Goal: Task Accomplishment & Management: Manage account settings

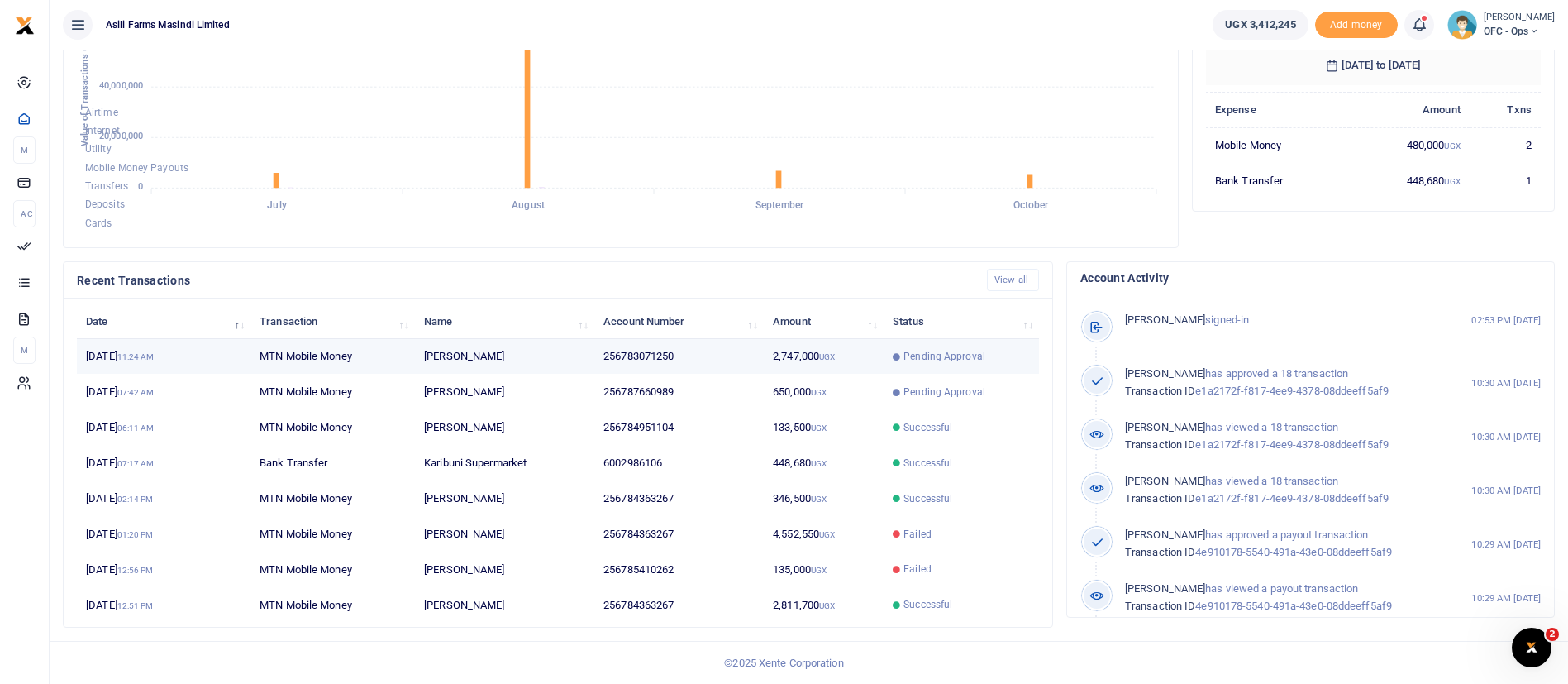
click at [675, 349] on td "256783071250" at bounding box center [679, 356] width 170 height 36
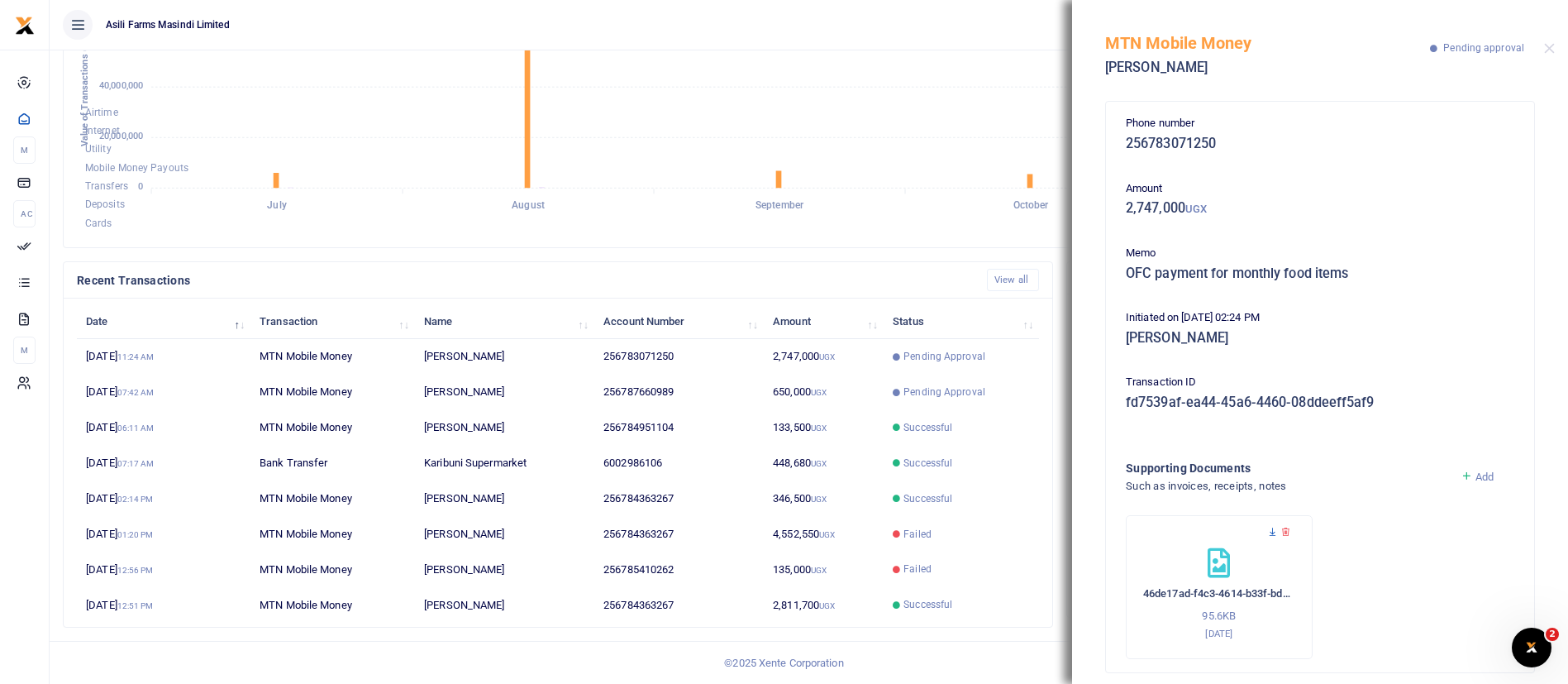
click at [1271, 536] on icon at bounding box center [1272, 532] width 10 height 10
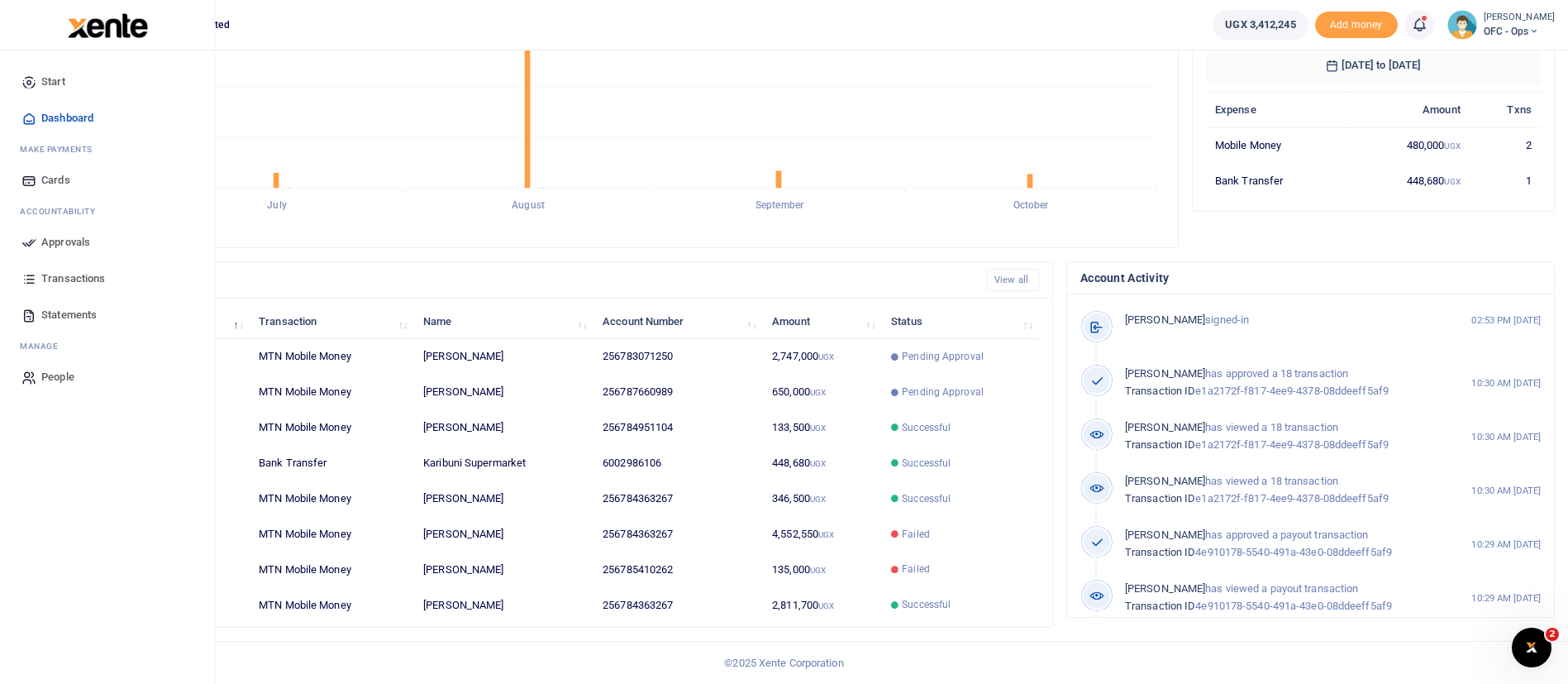
click at [80, 237] on span "Approvals" at bounding box center [66, 242] width 49 height 16
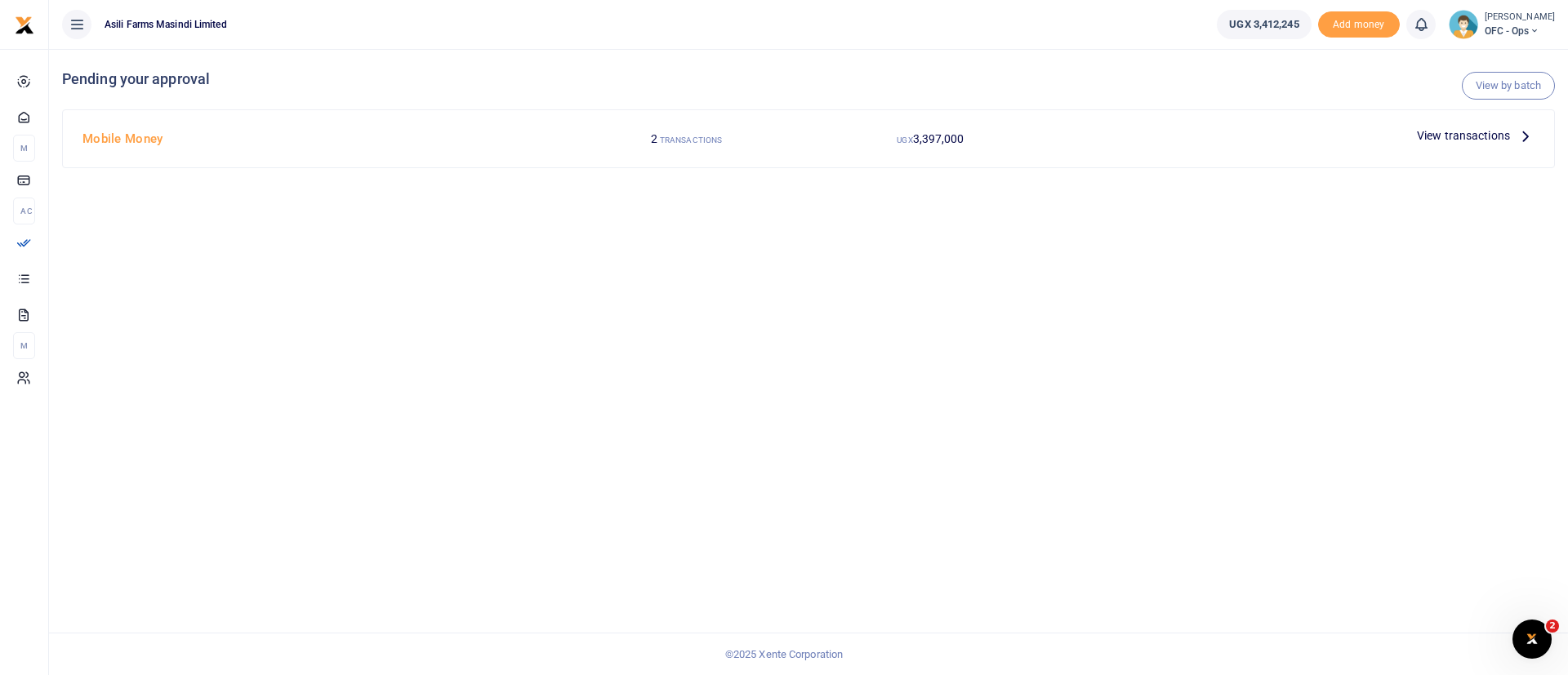
click at [1427, 130] on span "View transactions" at bounding box center [1463, 135] width 93 height 18
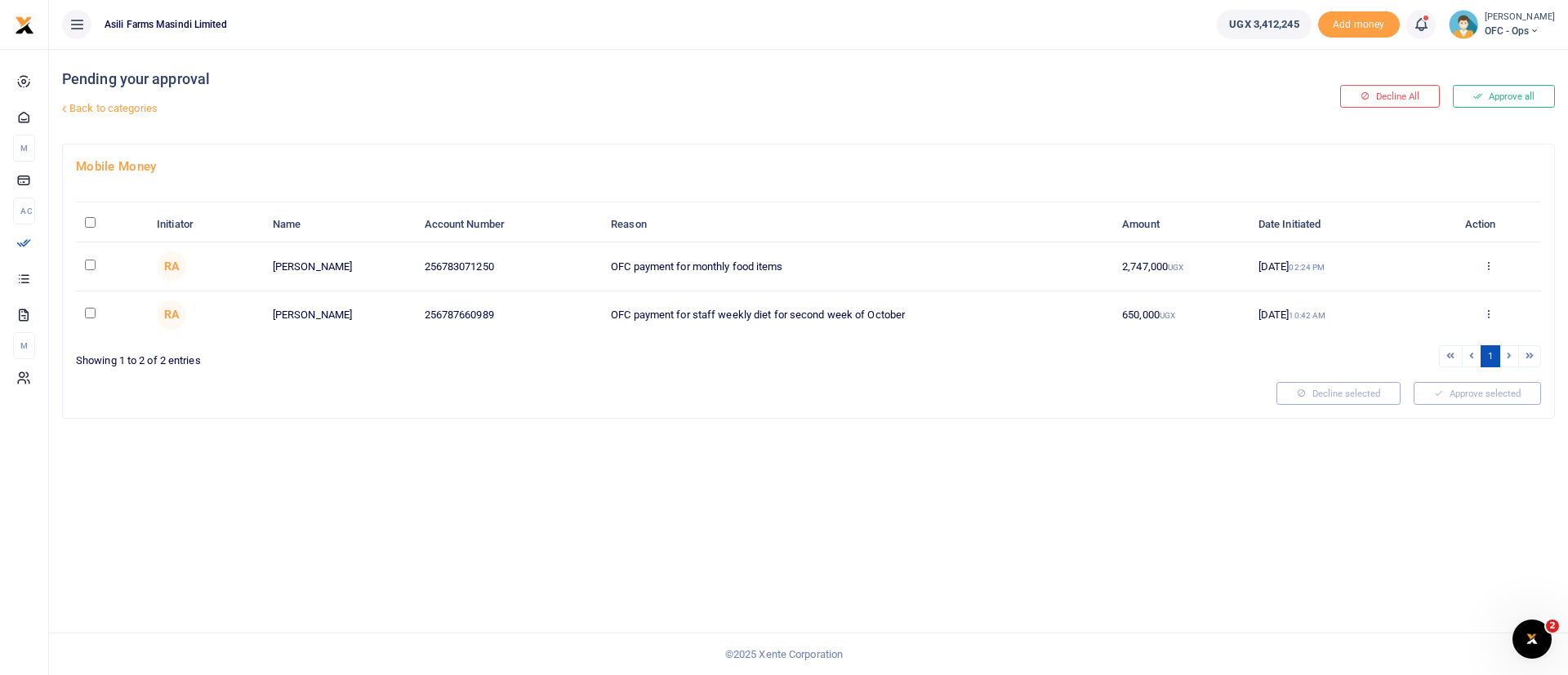
click at [91, 222] on input "\a \a : activate to sort column descending" at bounding box center [90, 222] width 10 height 10
checkbox input "true"
click at [1525, 394] on button "Approve selected (2)" at bounding box center [1471, 393] width 139 height 23
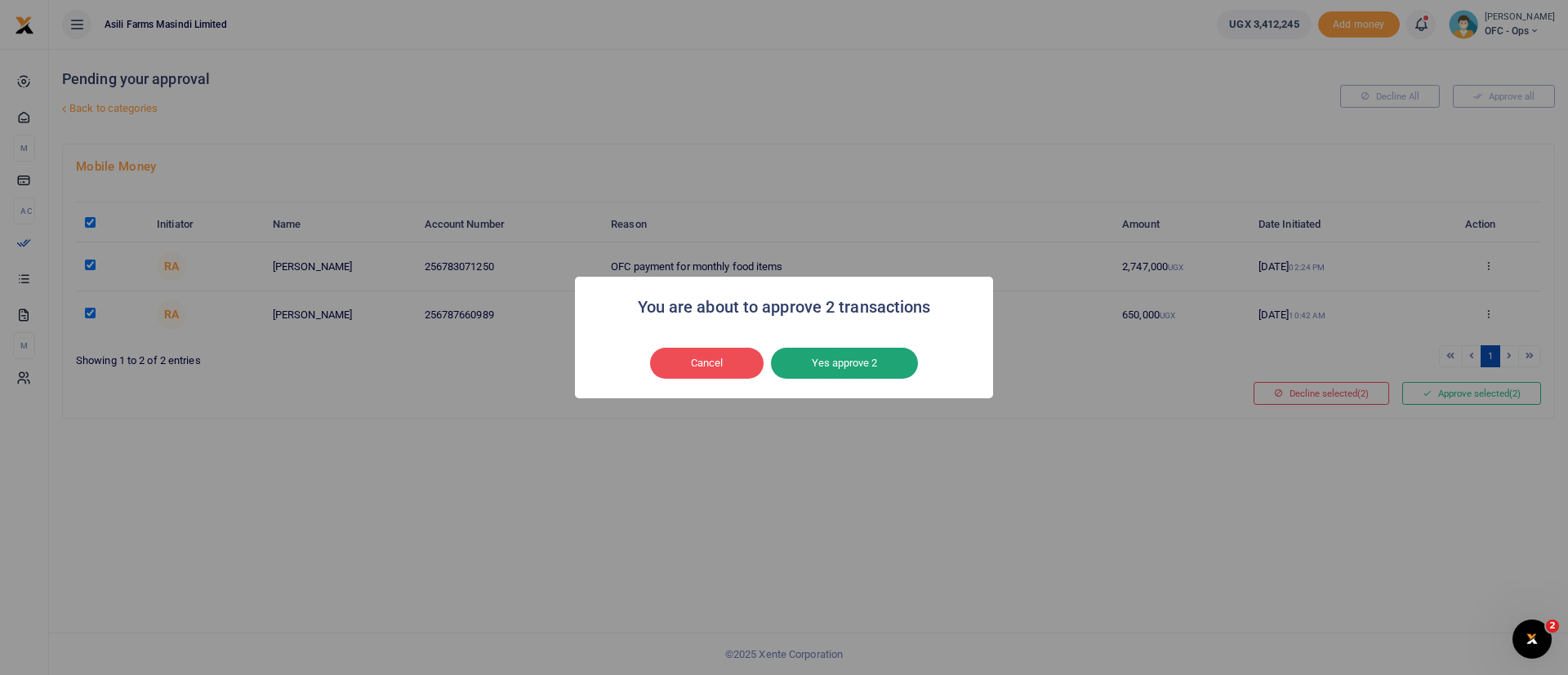
click at [883, 358] on button "Yes approve 2" at bounding box center [845, 363] width 147 height 31
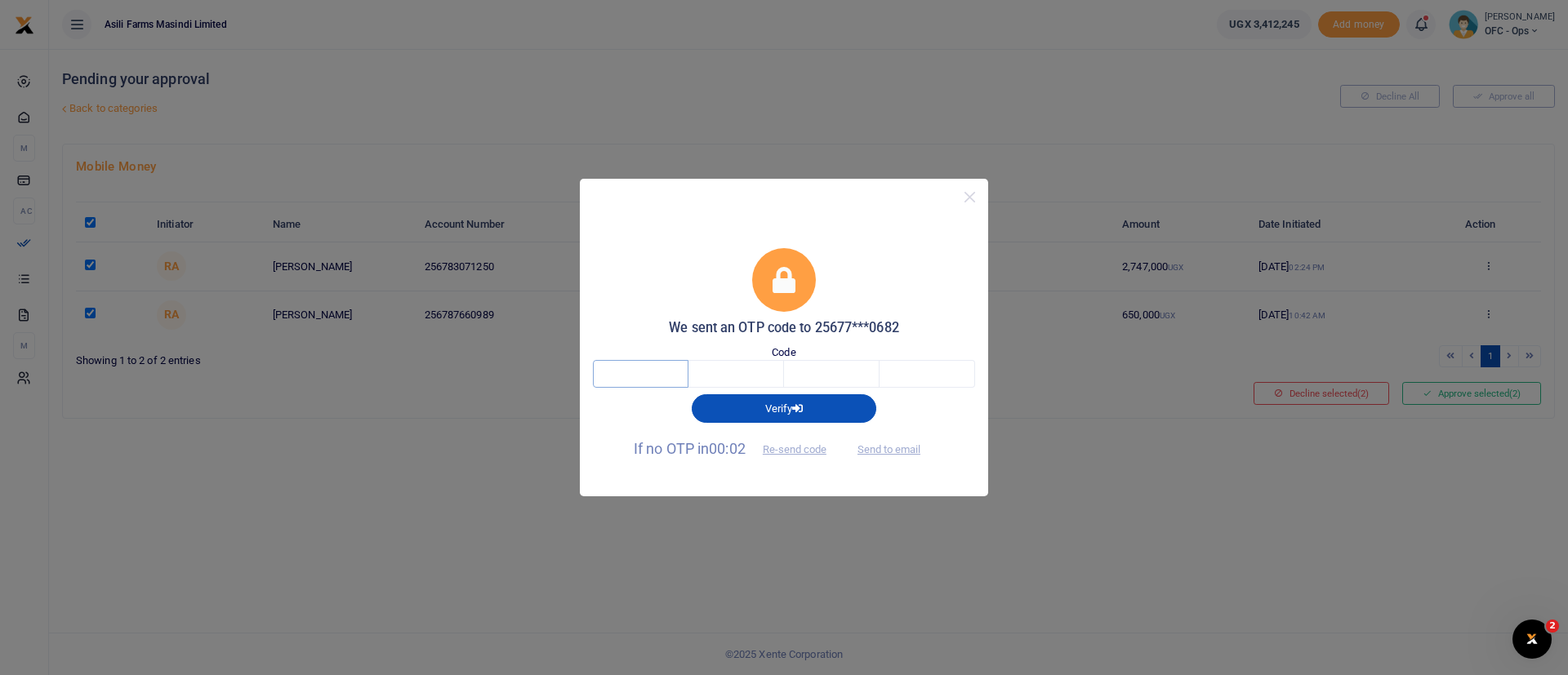
click at [653, 380] on input "text" at bounding box center [641, 374] width 96 height 27
type input "1"
type input "8"
type input "6"
type input "0"
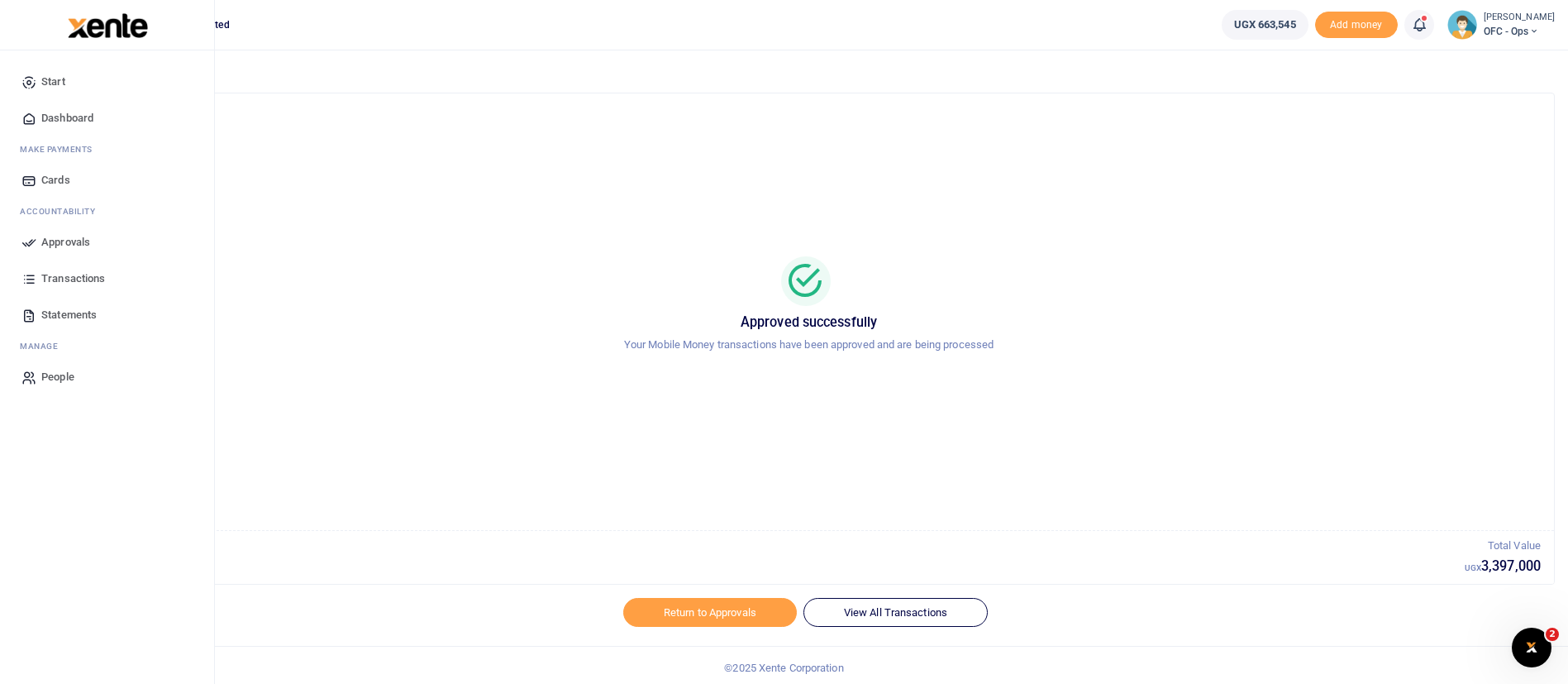
click at [75, 36] on img at bounding box center [107, 25] width 81 height 25
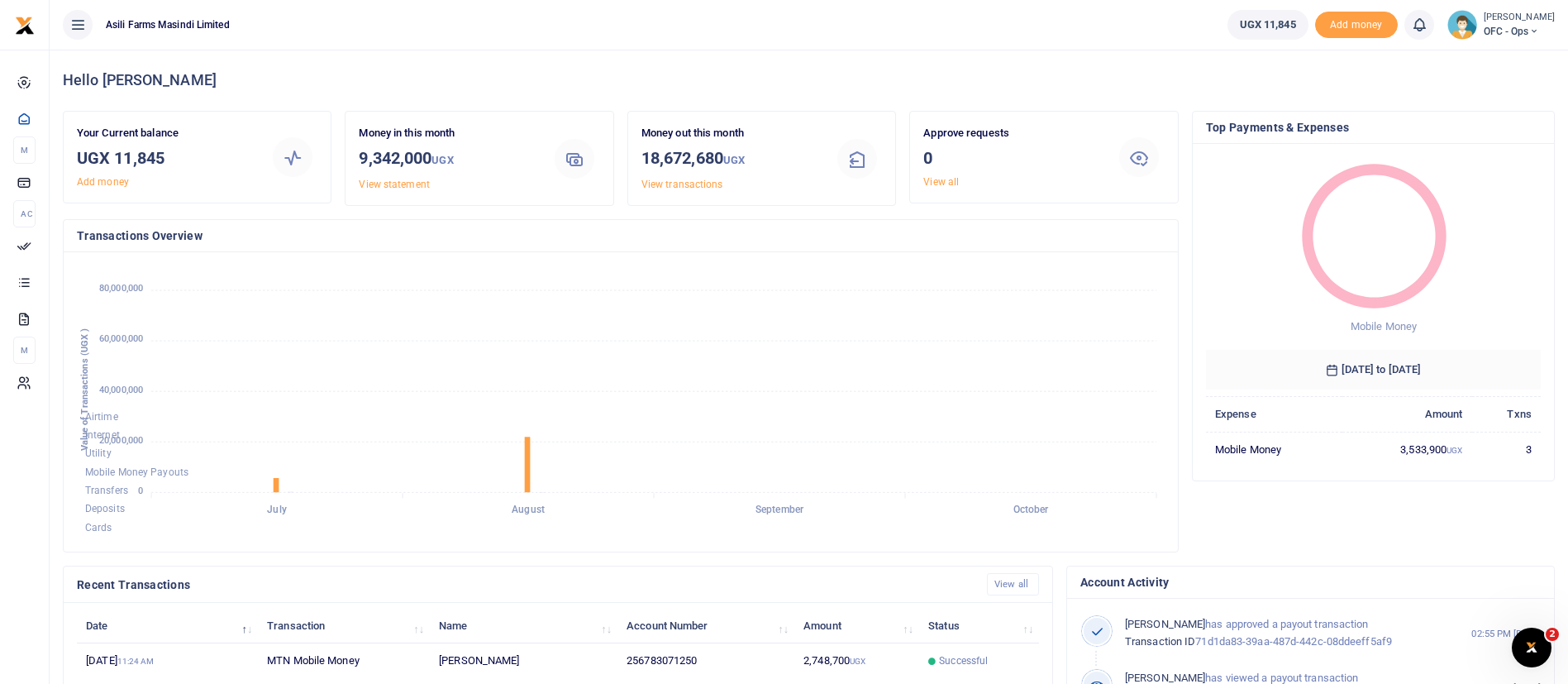
scroll to position [20, 20]
click at [1496, 18] on small "[PERSON_NAME]" at bounding box center [1519, 17] width 71 height 14
click at [1487, 55] on link "Switch accounts" at bounding box center [1506, 60] width 131 height 23
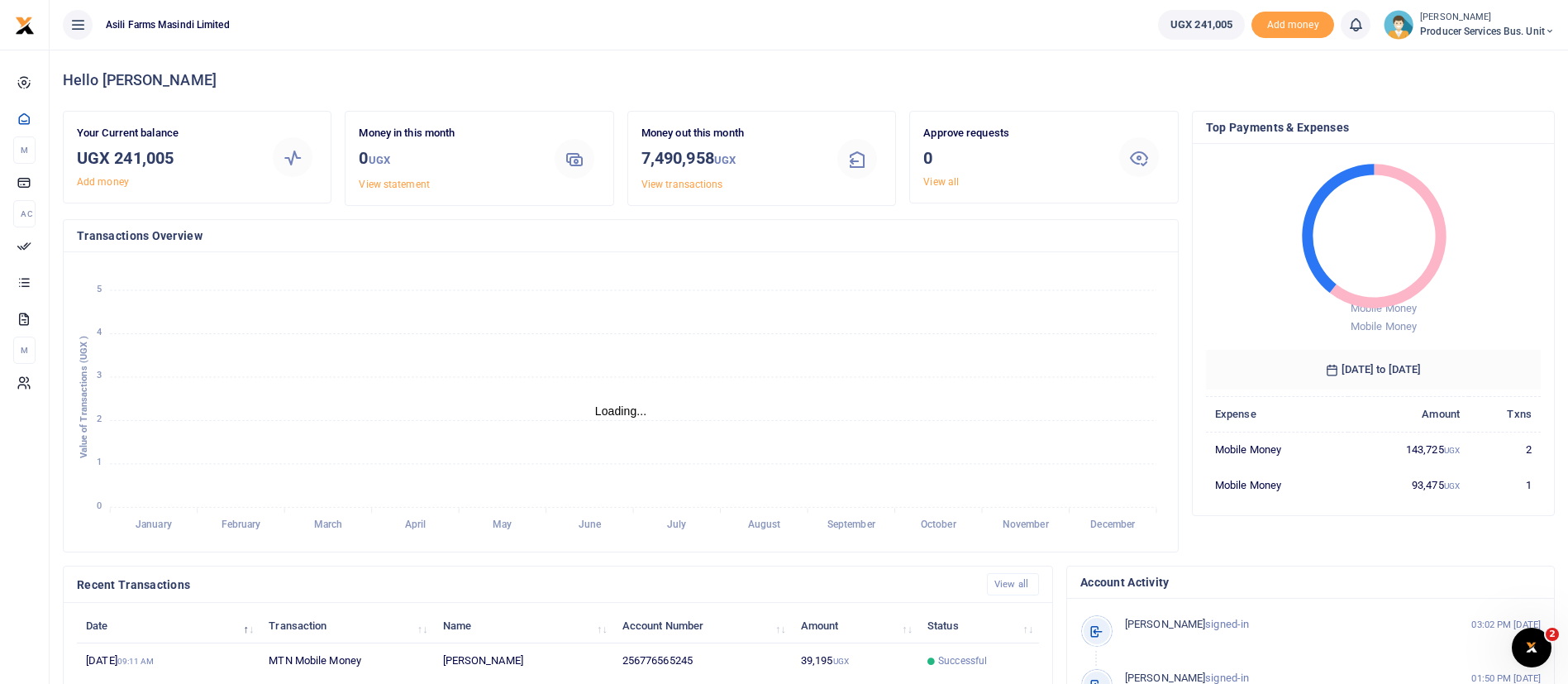
scroll to position [304, 0]
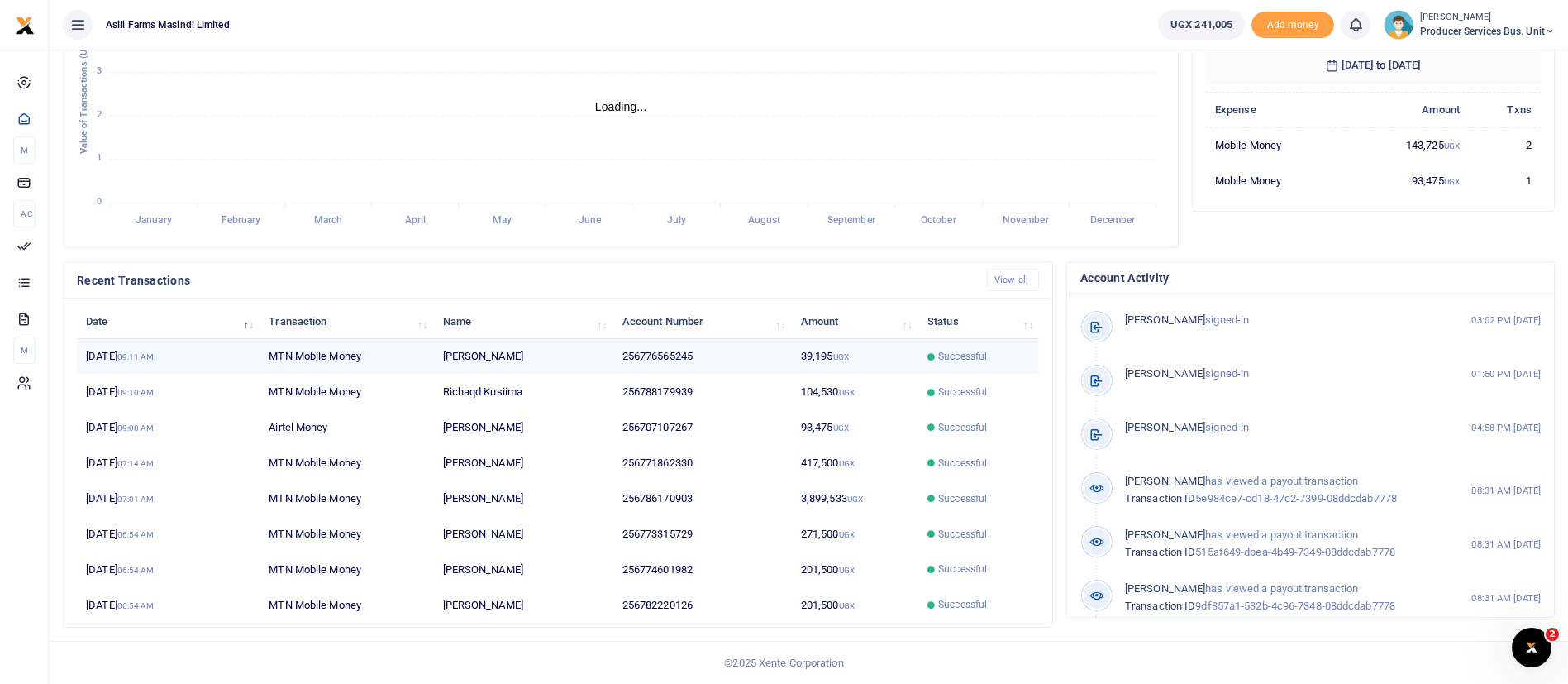
click at [743, 352] on td "256776565245" at bounding box center [703, 356] width 178 height 36
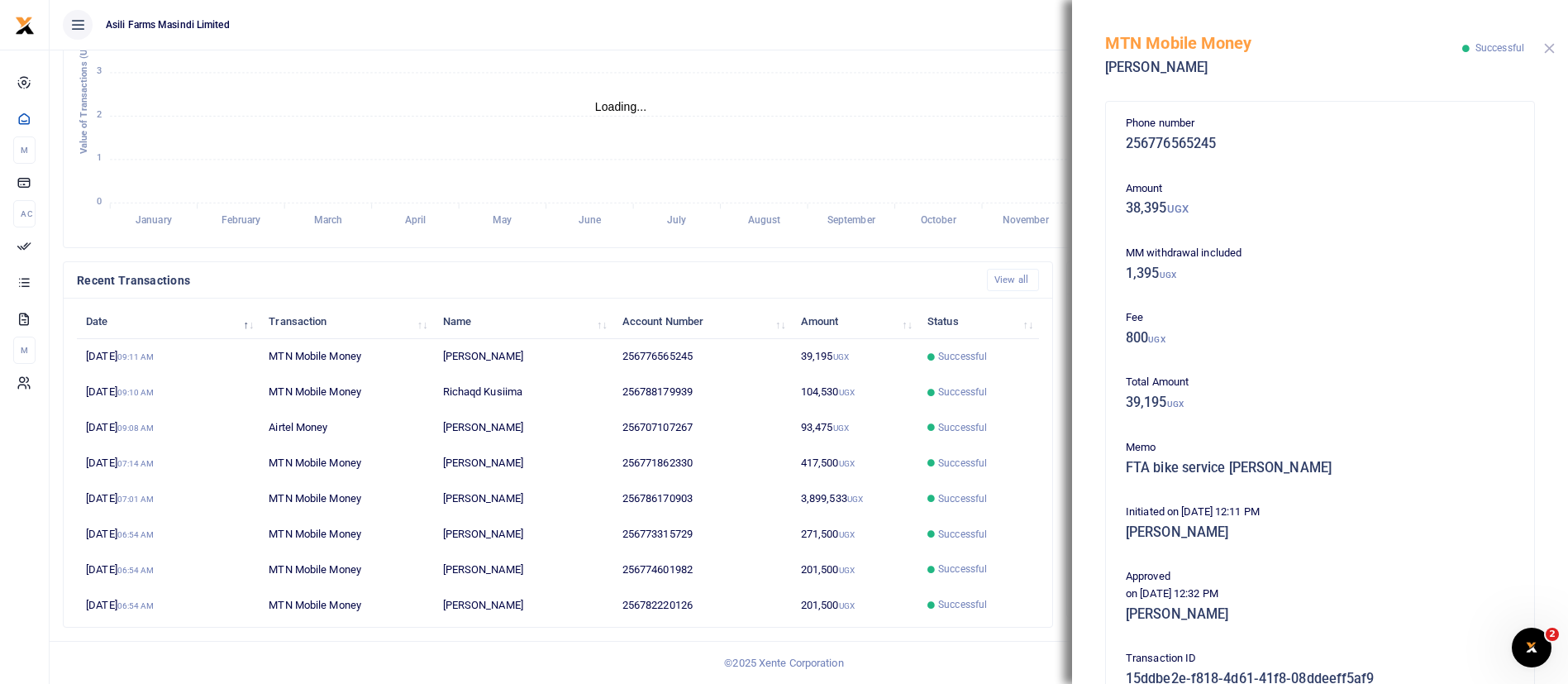
click at [1549, 46] on button "Close" at bounding box center [1549, 49] width 10 height 10
